Goal: Information Seeking & Learning: Learn about a topic

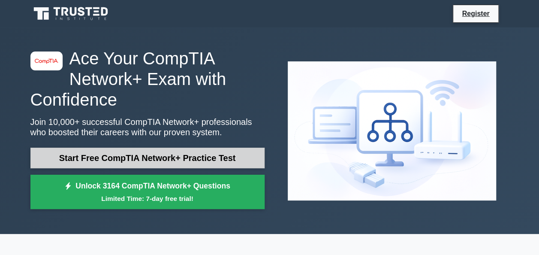
click at [130, 157] on link "Start Free CompTIA Network+ Practice Test" at bounding box center [147, 157] width 234 height 21
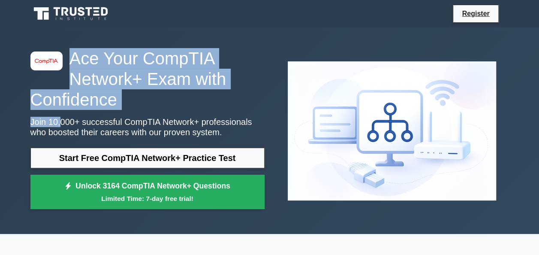
drag, startPoint x: 57, startPoint y: 120, endPoint x: 100, endPoint y: 15, distance: 114.0
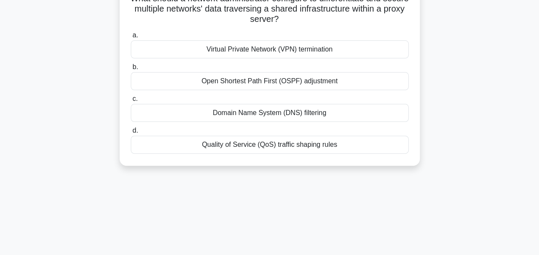
scroll to position [67, 0]
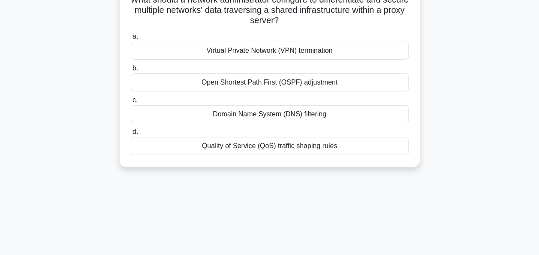
click at [280, 55] on div "Virtual Private Network (VPN) termination" at bounding box center [270, 51] width 278 height 18
click at [131, 39] on input "a. Virtual Private Network (VPN) termination" at bounding box center [131, 37] width 0 height 6
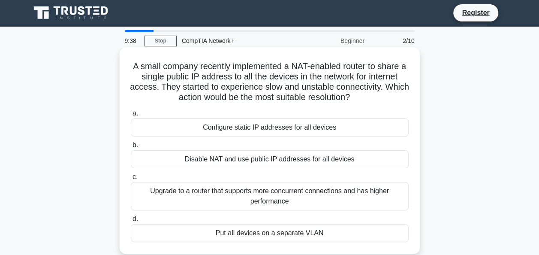
scroll to position [0, 0]
